Goal: Information Seeking & Learning: Learn about a topic

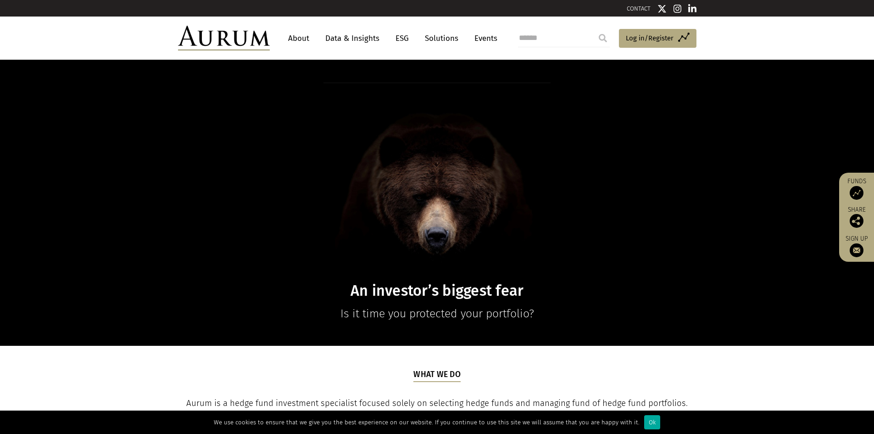
click at [301, 39] on link "About" at bounding box center [299, 38] width 30 height 17
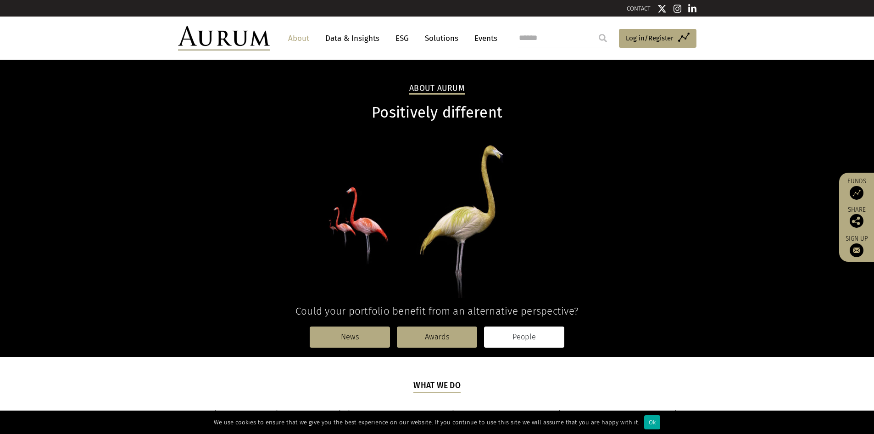
click at [522, 333] on link "People" at bounding box center [524, 336] width 80 height 21
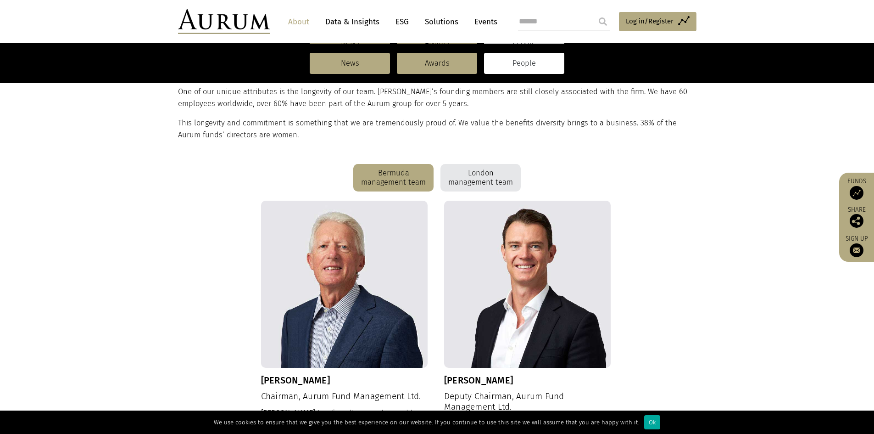
scroll to position [155, 0]
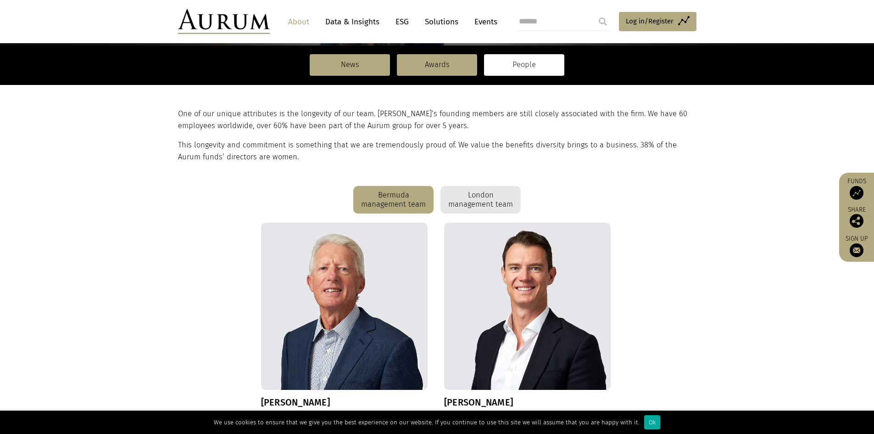
click at [491, 202] on div "London management team" at bounding box center [481, 200] width 80 height 28
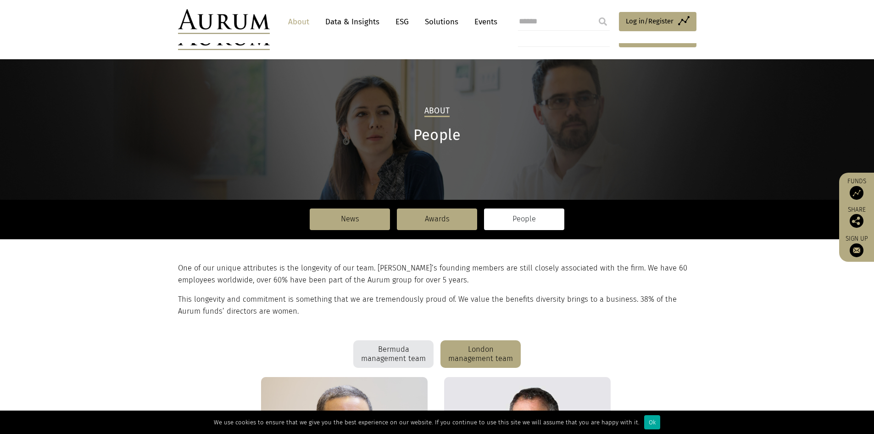
scroll to position [0, 0]
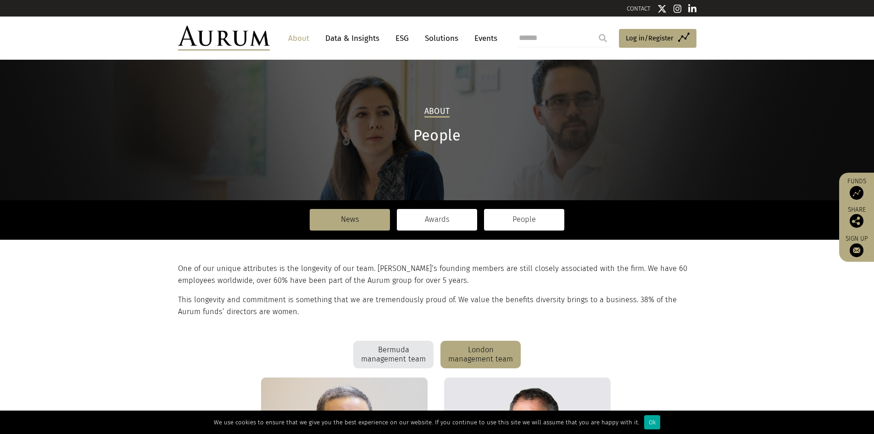
click at [437, 222] on link "Awards" at bounding box center [437, 219] width 80 height 21
